Goal: Navigation & Orientation: Go to known website

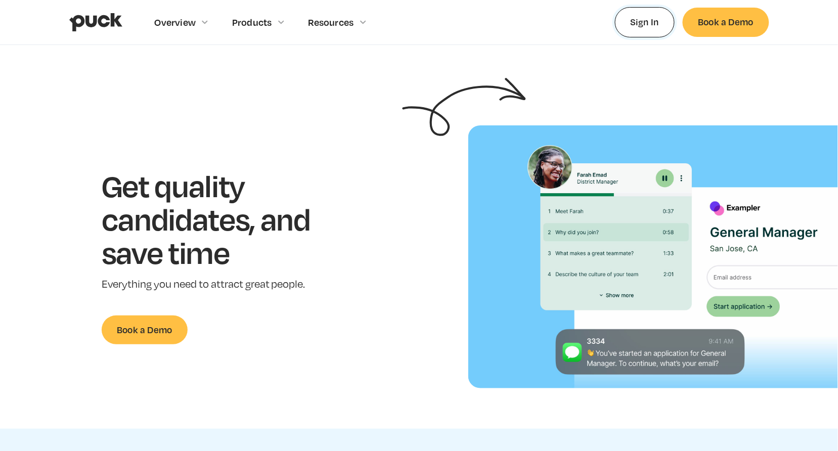
click at [646, 19] on link "Sign In" at bounding box center [645, 22] width 60 height 30
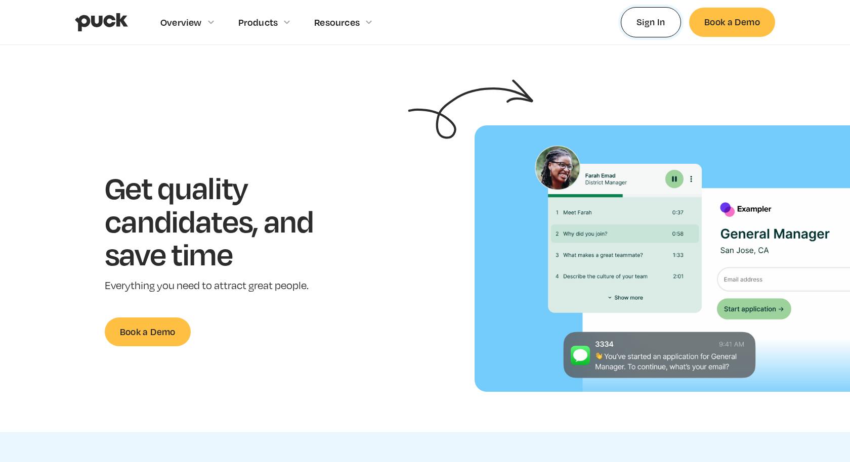
click at [663, 24] on link "Sign In" at bounding box center [651, 22] width 60 height 30
